Goal: Task Accomplishment & Management: Use online tool/utility

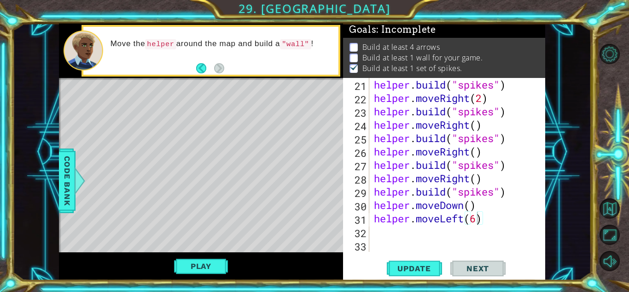
scroll to position [307, 0]
click at [449, 231] on div "helper . build ( "spikes" ) helper . moveRight ( 2 ) helper . build ( "spikes" …" at bounding box center [456, 178] width 169 height 200
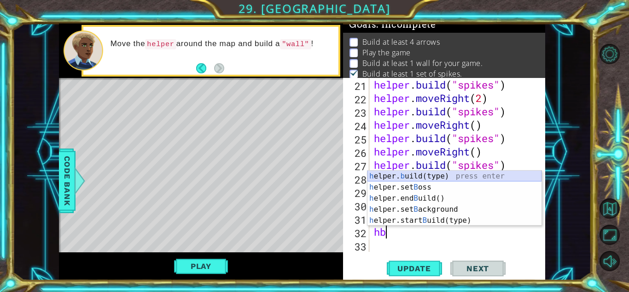
click at [425, 177] on div "h elper. b uild(type) press enter h elper.set B oss press enter h elper.end B u…" at bounding box center [455, 208] width 174 height 77
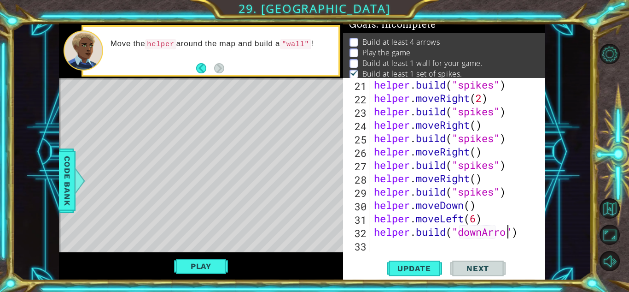
scroll to position [0, 6]
type textarea "[DOMAIN_NAME]("downArrow")"
click at [432, 243] on div "helper . build ( "spikes" ) helper . moveRight ( 2 ) helper . build ( "spikes" …" at bounding box center [456, 178] width 169 height 200
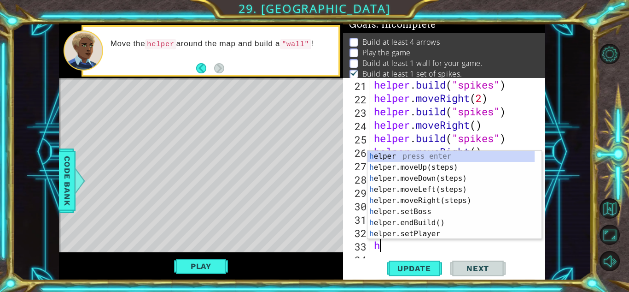
type textarea "hb"
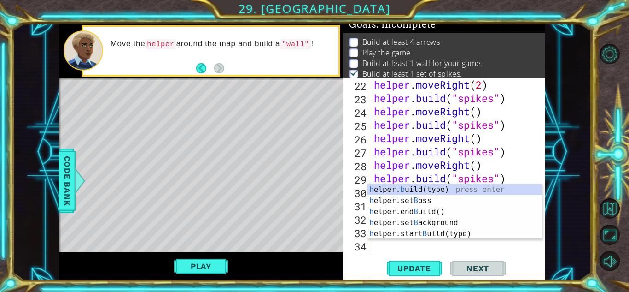
scroll to position [321, 0]
click at [403, 246] on div "helper . moveRight ( 2 ) helper . build ( "spikes" ) helper . moveRight ( ) hel…" at bounding box center [456, 178] width 169 height 200
type textarea "h"
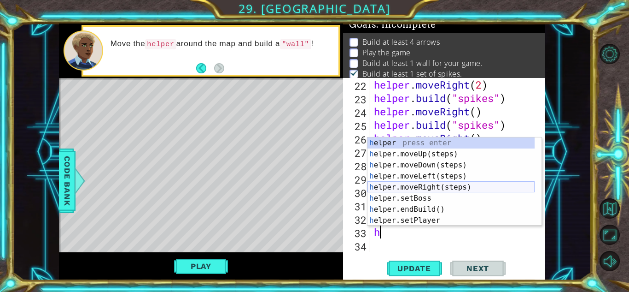
click at [431, 189] on div "h elper press enter h elper.moveUp(steps) press enter h elper.moveDown(steps) p…" at bounding box center [451, 192] width 167 height 111
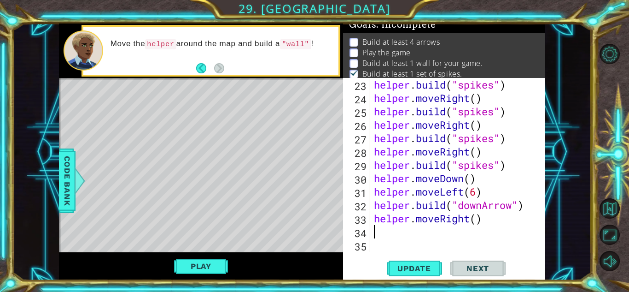
scroll to position [334, 0]
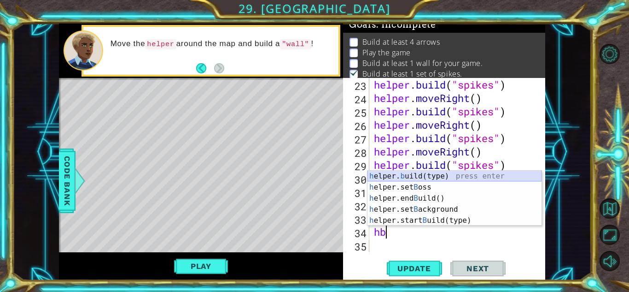
click at [437, 176] on div "h elper. b uild(type) press enter h elper.set B oss press enter h elper.end B u…" at bounding box center [455, 208] width 174 height 77
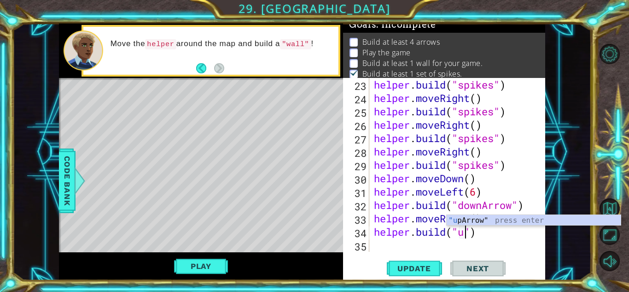
scroll to position [0, 4]
click at [485, 221] on div ""up Arrow" press enter" at bounding box center [534, 231] width 174 height 33
type textarea "[DOMAIN_NAME]("upArrow")"
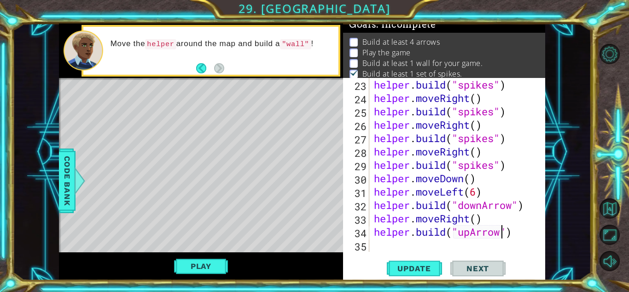
click at [386, 246] on div "helper . build ( "spikes" ) helper . moveRight ( ) helper . build ( "spikes" ) …" at bounding box center [456, 178] width 169 height 200
type textarea "h"
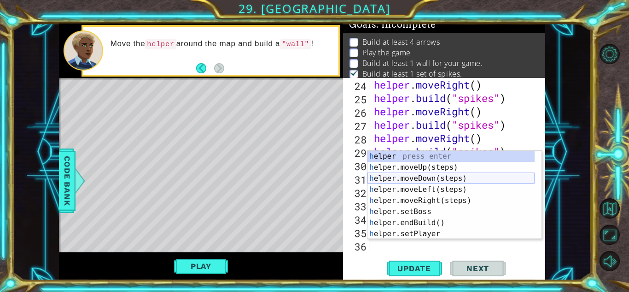
scroll to position [347, 0]
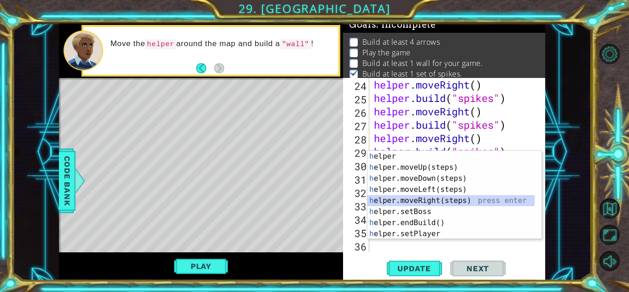
click at [431, 199] on div "h elper press enter h elper.moveUp(steps) press enter h elper.moveDown(steps) p…" at bounding box center [451, 206] width 167 height 111
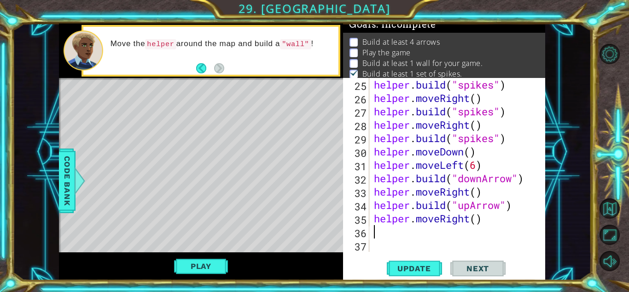
scroll to position [361, 0]
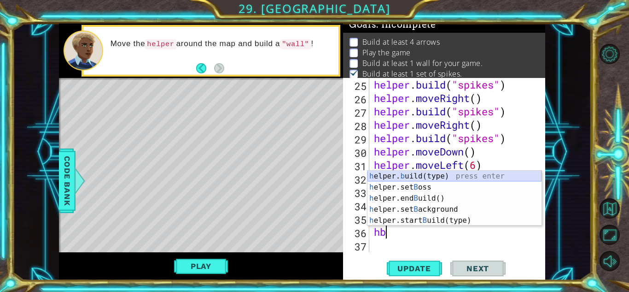
click at [411, 177] on div "h elper. b uild(type) press enter h elper.set B oss press enter h elper.end B u…" at bounding box center [455, 208] width 174 height 77
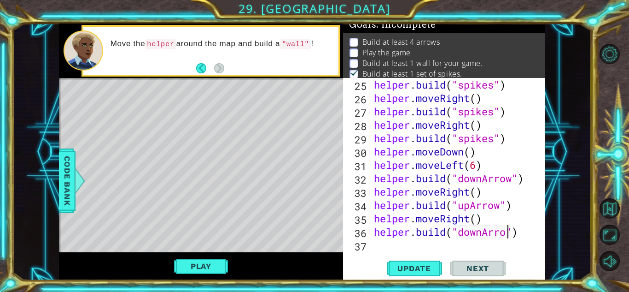
scroll to position [0, 6]
type textarea "[DOMAIN_NAME]("downArrow")"
click at [427, 268] on span "Update" at bounding box center [414, 267] width 52 height 9
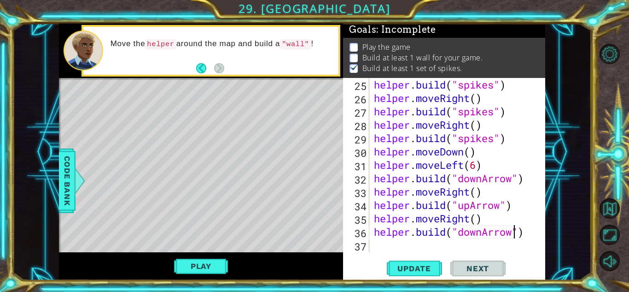
scroll to position [12, 0]
click at [426, 268] on span "Update" at bounding box center [414, 267] width 52 height 9
click at [185, 263] on button "Play" at bounding box center [201, 266] width 54 height 18
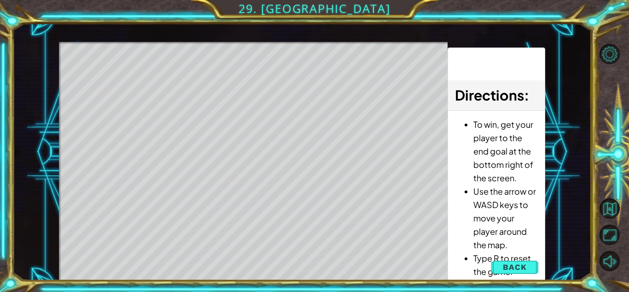
scroll to position [3, 0]
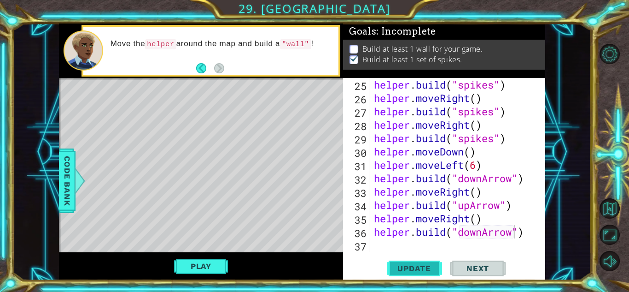
click at [415, 264] on span "Update" at bounding box center [414, 267] width 52 height 9
click at [417, 266] on span "Update" at bounding box center [414, 267] width 52 height 9
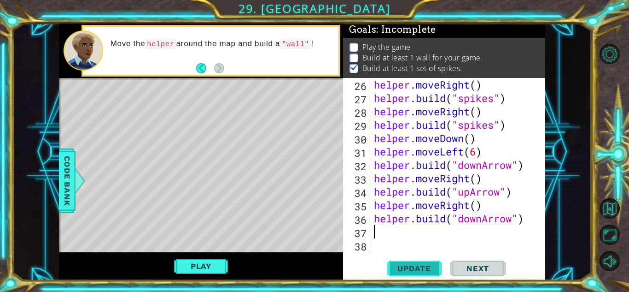
scroll to position [7, 0]
type textarea "h"
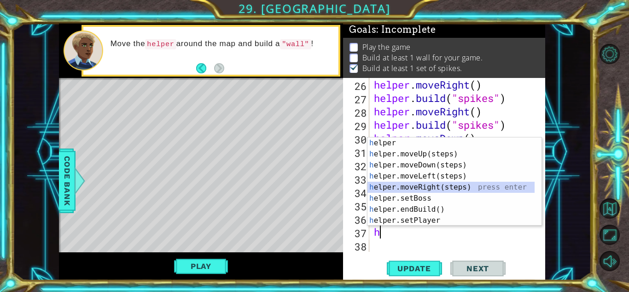
click at [425, 186] on div "h elper press enter h elper.moveUp(steps) press enter h elper.moveDown(steps) p…" at bounding box center [451, 192] width 167 height 111
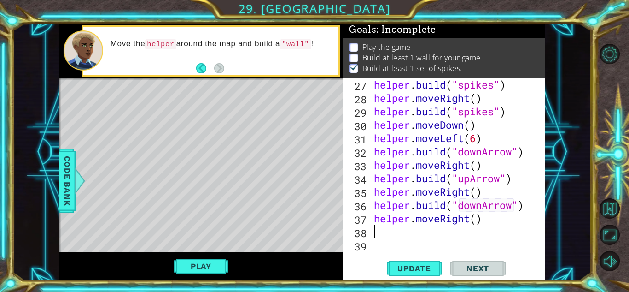
scroll to position [387, 0]
click at [475, 221] on div "helper . build ( "spikes" ) helper . moveRight ( ) helper . build ( "spikes" ) …" at bounding box center [456, 178] width 169 height 200
type textarea "helper.moveRight(3)"
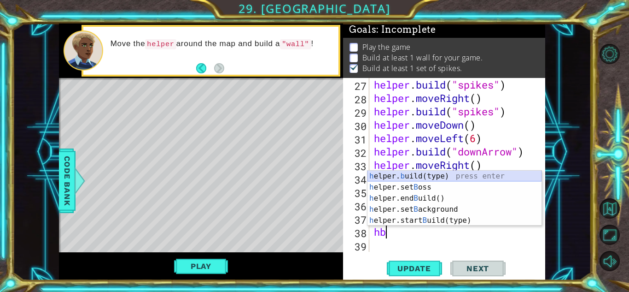
click at [454, 177] on div "h elper. b uild(type) press enter h elper.set B oss press enter h elper.end B u…" at bounding box center [455, 208] width 174 height 77
type textarea "[DOMAIN_NAME]("wall")"
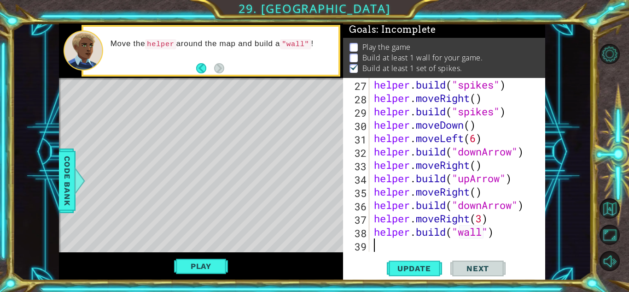
click at [401, 252] on div "helper . build ( "spikes" ) helper . moveRight ( ) helper . build ( "spikes" ) …" at bounding box center [456, 178] width 169 height 200
click at [401, 268] on span "Update" at bounding box center [414, 267] width 52 height 9
click at [504, 234] on div "helper . build ( "spikes" ) helper . moveRight ( ) helper . build ( "spikes" ) …" at bounding box center [456, 178] width 169 height 200
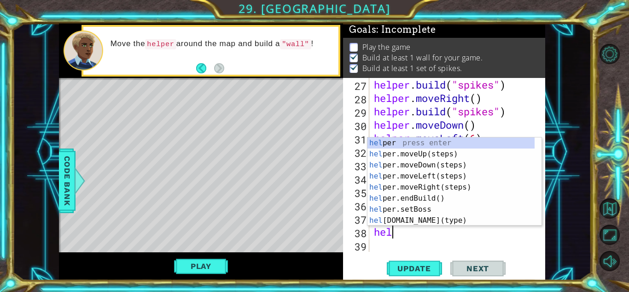
type textarea "h"
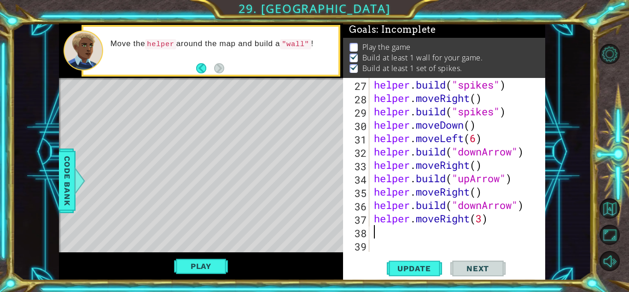
click at [479, 219] on div "helper . build ( "spikes" ) helper . moveRight ( ) helper . build ( "spikes" ) …" at bounding box center [456, 178] width 169 height 200
type textarea "helper.moveRight(4)"
click at [402, 234] on div "helper . build ( "spikes" ) helper . moveRight ( ) helper . build ( "spikes" ) …" at bounding box center [456, 178] width 169 height 200
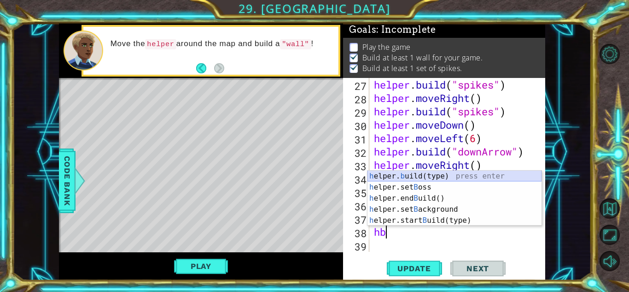
click at [411, 177] on div "h elper. b uild(type) press enter h elper.set B oss press enter h elper.end B u…" at bounding box center [455, 208] width 174 height 77
type textarea "[DOMAIN_NAME]("wall")"
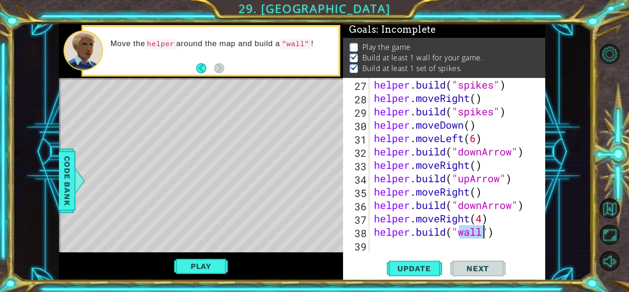
click at [419, 244] on div "helper . build ( "spikes" ) helper . moveRight ( ) helper . build ( "spikes" ) …" at bounding box center [456, 178] width 169 height 200
type textarea "h"
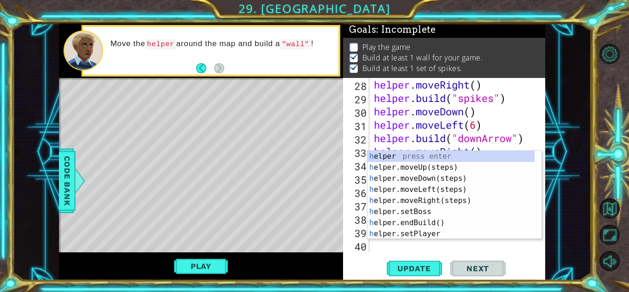
scroll to position [401, 0]
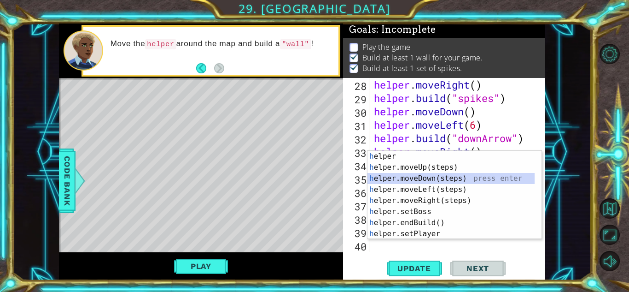
click at [427, 179] on div "h elper press enter h elper.moveUp(steps) press enter h elper.moveDown(steps) p…" at bounding box center [451, 206] width 167 height 111
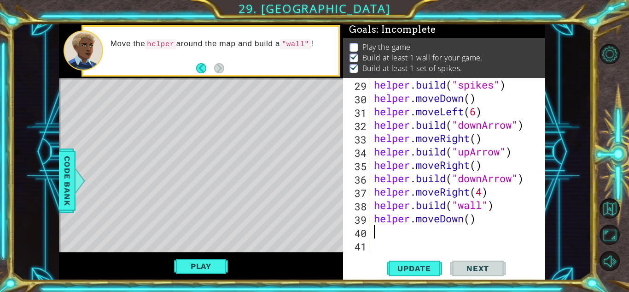
scroll to position [414, 0]
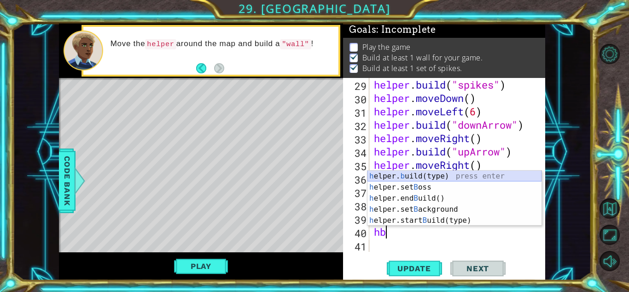
click at [418, 177] on div "h elper. b uild(type) press enter h elper.set B oss press enter h elper.end B u…" at bounding box center [455, 208] width 174 height 77
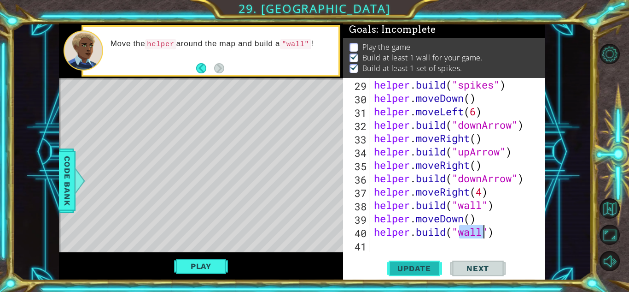
type textarea "[DOMAIN_NAME]("wall")"
click at [418, 270] on span "Update" at bounding box center [414, 267] width 52 height 9
click at [215, 267] on button "Play" at bounding box center [201, 266] width 54 height 18
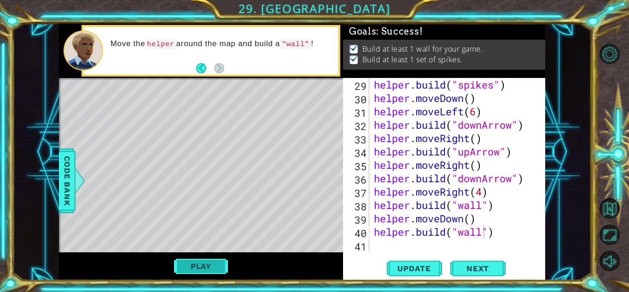
scroll to position [3, 0]
click at [474, 267] on span "Next" at bounding box center [477, 267] width 41 height 9
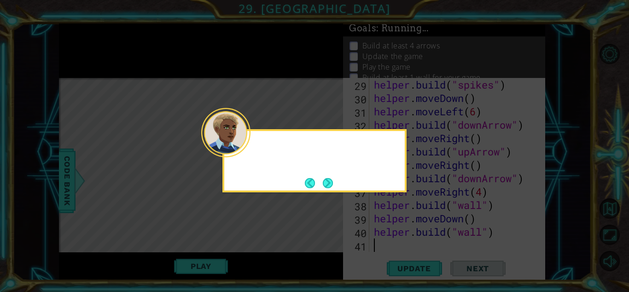
scroll to position [414, 0]
click at [327, 183] on button "Next" at bounding box center [328, 183] width 10 height 10
click at [325, 180] on icon at bounding box center [314, 146] width 629 height 292
click at [326, 180] on icon at bounding box center [314, 146] width 629 height 292
click at [332, 146] on icon at bounding box center [314, 146] width 629 height 292
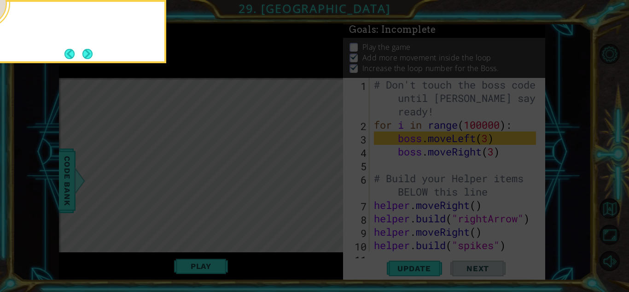
scroll to position [14, 0]
click at [88, 55] on button "Next" at bounding box center [87, 54] width 10 height 10
click at [88, 55] on icon at bounding box center [314, 43] width 629 height 496
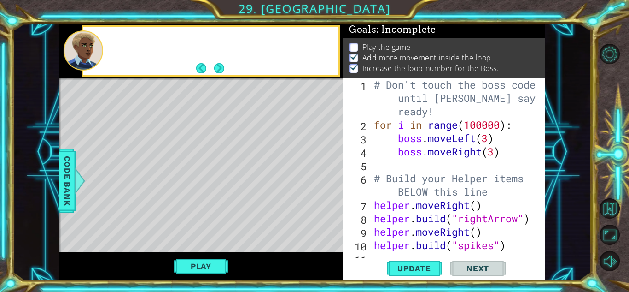
click at [488, 140] on div "# Don't touch the boss code until [PERSON_NAME] says you're ready! for i in ran…" at bounding box center [456, 191] width 169 height 227
click at [494, 152] on div "# Don't touch the boss code until [PERSON_NAME] says you're ready! for i in ran…" at bounding box center [456, 191] width 169 height 227
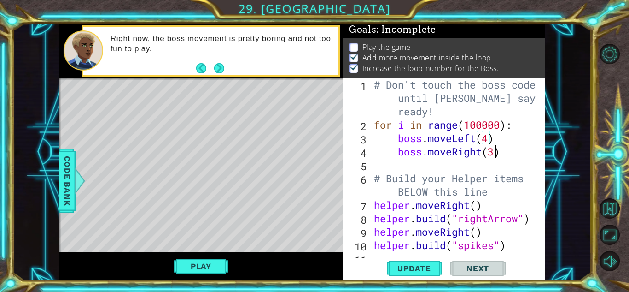
type textarea "boss.moveRight(4)"
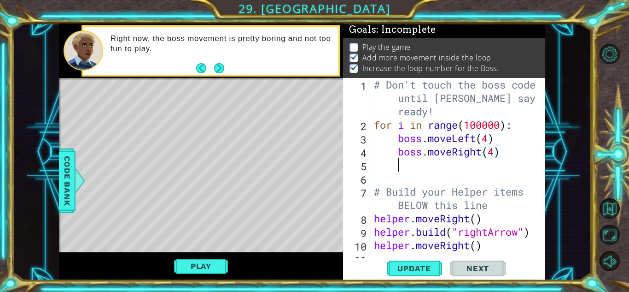
type textarea "b"
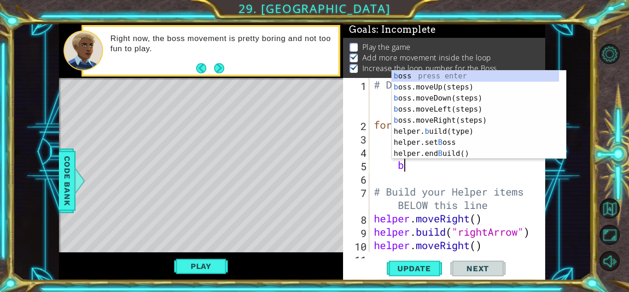
scroll to position [0, 1]
click at [469, 89] on div "b oss press enter b oss.moveUp(steps) press enter b oss.moveDown(steps) press e…" at bounding box center [475, 125] width 167 height 111
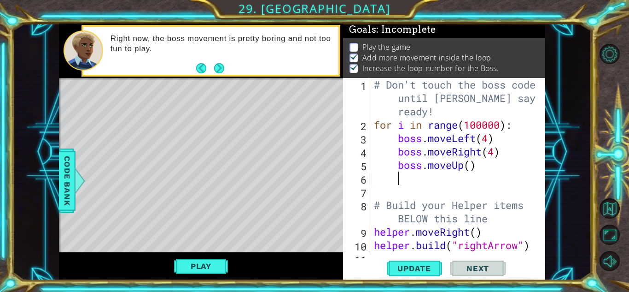
click at [473, 170] on div "# Don't touch the boss code until [PERSON_NAME] says you're ready! for i in ran…" at bounding box center [456, 191] width 169 height 227
type textarea "boss.moveUp(2)"
click at [475, 181] on div "# Don't touch the boss code until [PERSON_NAME] says you're ready! for i in ran…" at bounding box center [456, 191] width 169 height 227
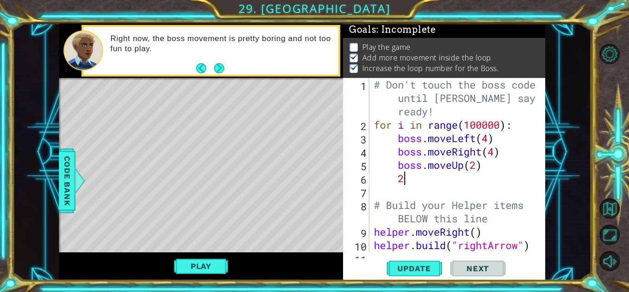
type textarea "2"
type textarea "b"
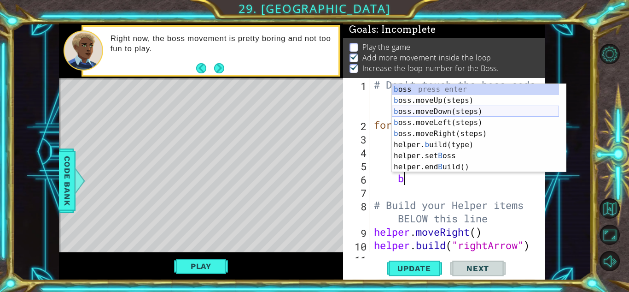
click at [461, 109] on div "b oss press enter b oss.moveUp(steps) press enter b oss.moveDown(steps) press e…" at bounding box center [475, 139] width 167 height 111
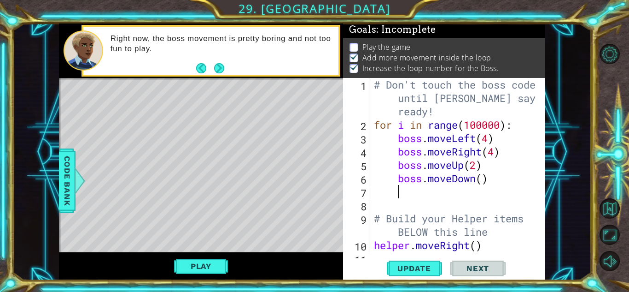
scroll to position [0, 0]
click at [485, 183] on div "# Don't touch the boss code until [PERSON_NAME] says you're ready! for i in ran…" at bounding box center [456, 191] width 169 height 227
type textarea "boss.moveDown(2)"
click at [441, 191] on div "# Don't touch the boss code until [PERSON_NAME] says you're ready! for i in ran…" at bounding box center [456, 191] width 169 height 227
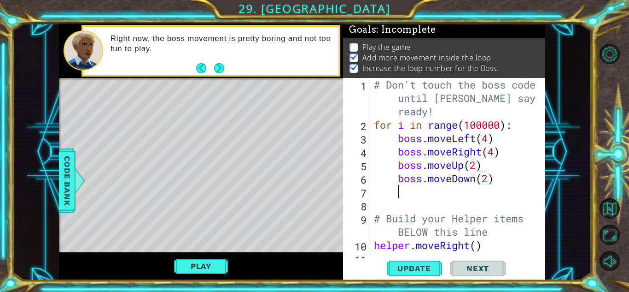
scroll to position [0, 0]
click at [501, 149] on div "# Don't touch the boss code until [PERSON_NAME] says you're ready! for i in ran…" at bounding box center [456, 191] width 169 height 227
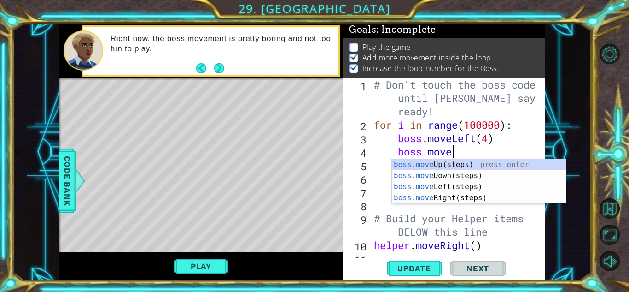
type textarea "b"
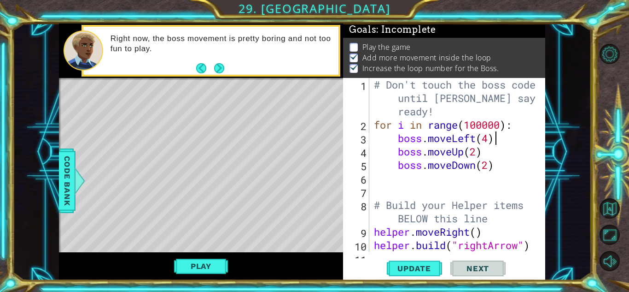
scroll to position [0, 0]
type textarea "boss.moveDown(2)"
type textarea "b"
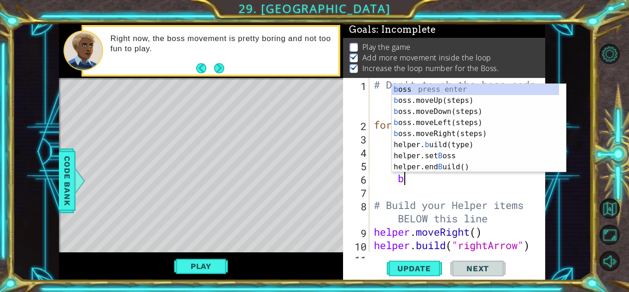
scroll to position [0, 1]
click at [452, 136] on div "b oss press enter b oss.moveUp(steps) press enter b oss.moveDown(steps) press e…" at bounding box center [475, 139] width 167 height 111
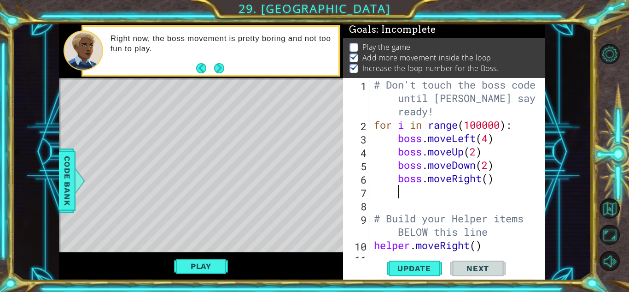
scroll to position [0, 0]
click at [492, 180] on div "# Don't touch the boss code until [PERSON_NAME] says you're ready! for i in ran…" at bounding box center [456, 191] width 169 height 227
type textarea "boss.moveRight(4)"
click at [406, 269] on span "Update" at bounding box center [414, 267] width 52 height 9
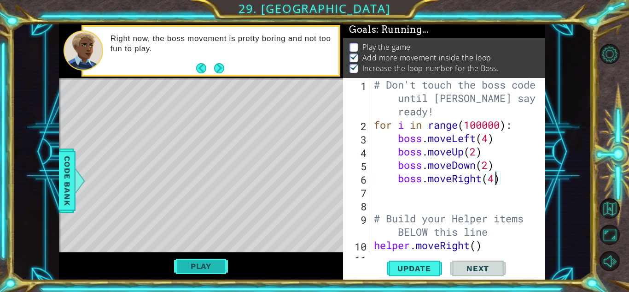
click at [203, 263] on button "Play" at bounding box center [201, 266] width 54 height 18
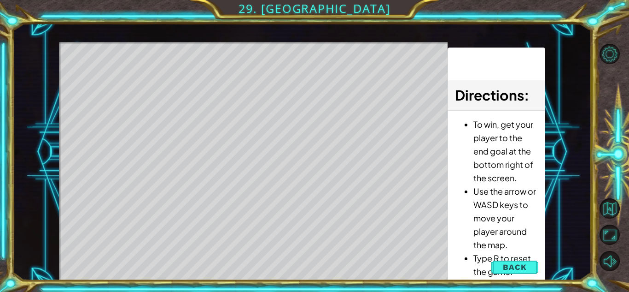
click at [336, 227] on div "Level Map" at bounding box center [272, 177] width 426 height 271
drag, startPoint x: 353, startPoint y: 236, endPoint x: 444, endPoint y: 262, distance: 94.3
click at [348, 231] on div "Level Map" at bounding box center [272, 177] width 426 height 271
click at [293, 205] on div "Level Map" at bounding box center [272, 177] width 426 height 271
click at [519, 264] on span "Back" at bounding box center [514, 266] width 23 height 9
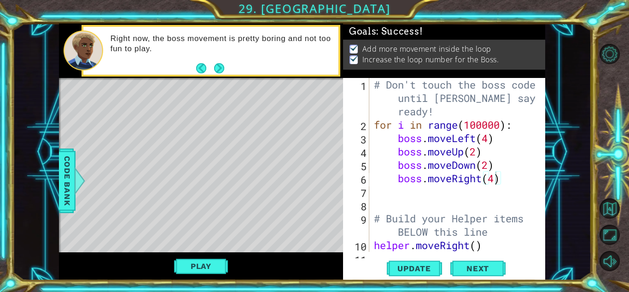
scroll to position [0, 0]
click at [412, 270] on span "Update" at bounding box center [414, 267] width 52 height 9
click at [186, 264] on button "Play" at bounding box center [201, 266] width 54 height 18
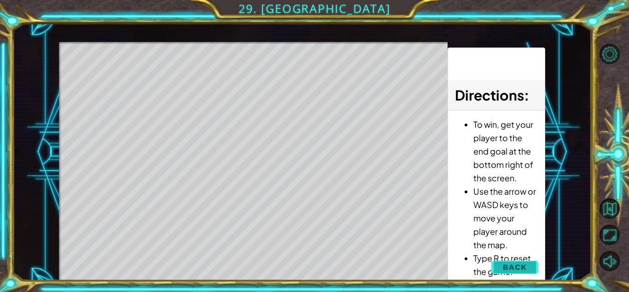
click at [513, 264] on span "Back" at bounding box center [514, 266] width 23 height 9
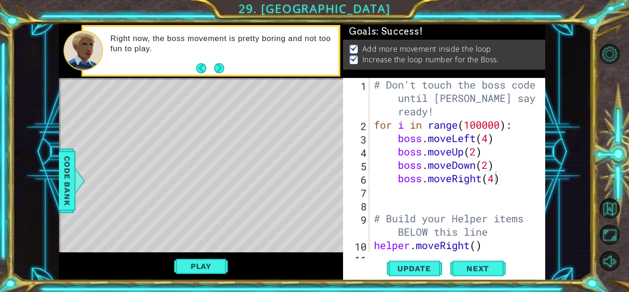
click at [176, 56] on div "Right now, the boss movement is pretty boring and not too fun to play." at bounding box center [221, 50] width 234 height 43
click at [216, 67] on button "Next" at bounding box center [219, 68] width 10 height 10
click at [212, 64] on div "Right now, the boss movement is pretty boring and not too fun to play." at bounding box center [201, 50] width 284 height 55
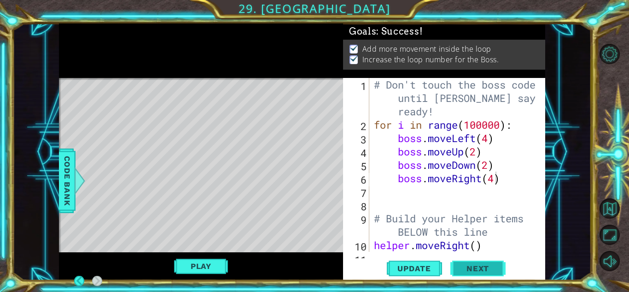
click at [482, 269] on span "Next" at bounding box center [477, 267] width 41 height 9
